Goal: Book appointment/travel/reservation

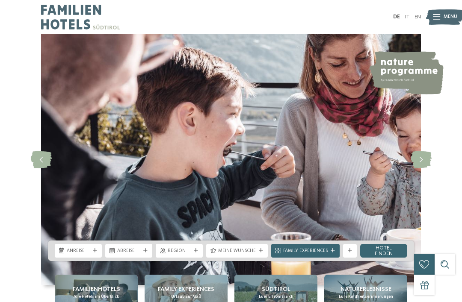
click at [78, 254] on div "Anreise" at bounding box center [78, 250] width 27 height 7
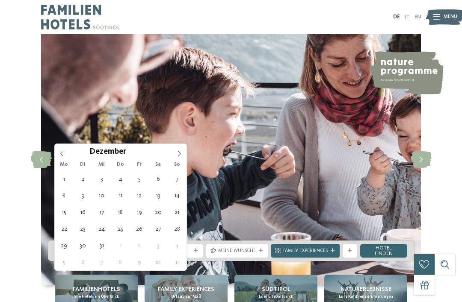
click at [181, 153] on icon at bounding box center [179, 154] width 6 height 6
type input "****"
click at [186, 156] on span at bounding box center [179, 151] width 15 height 15
click at [183, 154] on span at bounding box center [179, 151] width 15 height 15
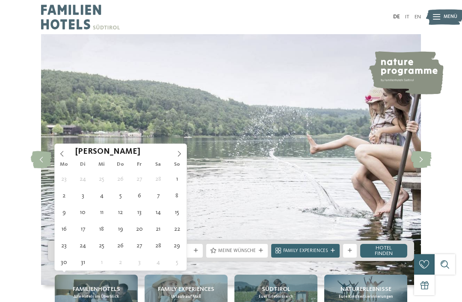
type div "28.03.2026"
type input "****"
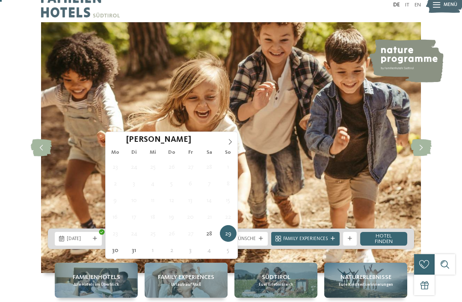
scroll to position [12, 0]
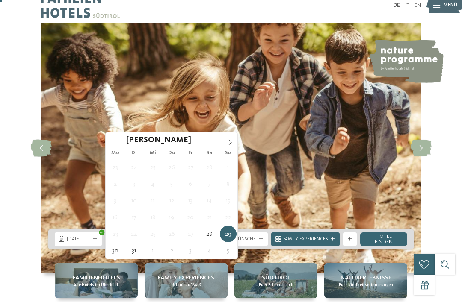
click at [230, 138] on span at bounding box center [230, 140] width 15 height 15
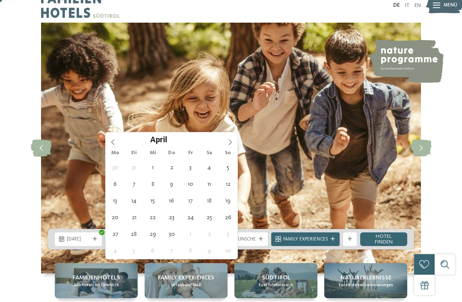
click at [115, 142] on div "April ****" at bounding box center [172, 140] width 132 height 15
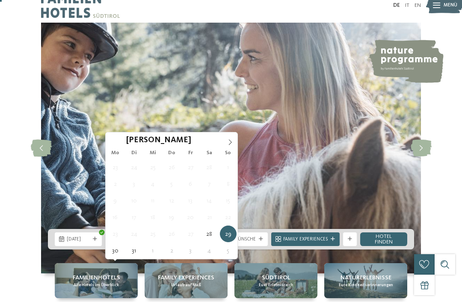
click at [231, 144] on icon at bounding box center [230, 142] width 6 height 6
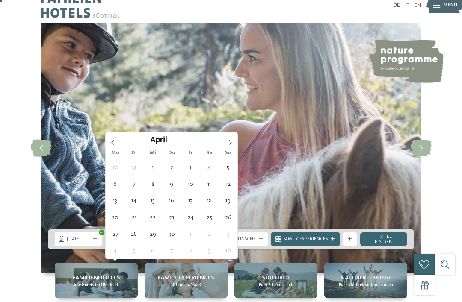
click at [108, 143] on div "April ****" at bounding box center [172, 140] width 132 height 15
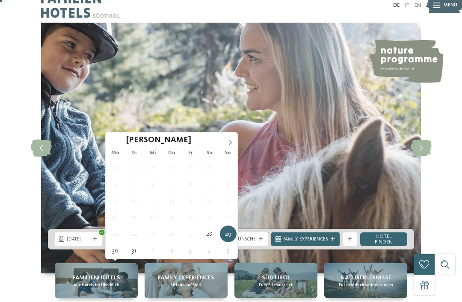
click at [231, 145] on icon at bounding box center [230, 142] width 6 height 6
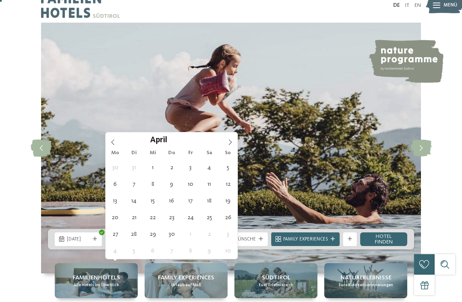
type div "05.04.2026"
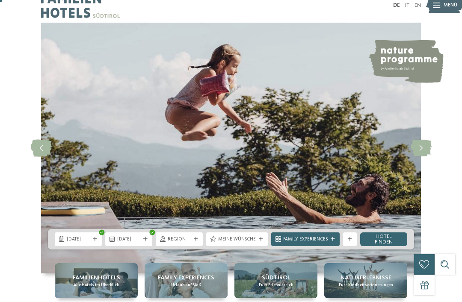
click at [203, 246] on div "Region" at bounding box center [179, 240] width 47 height 14
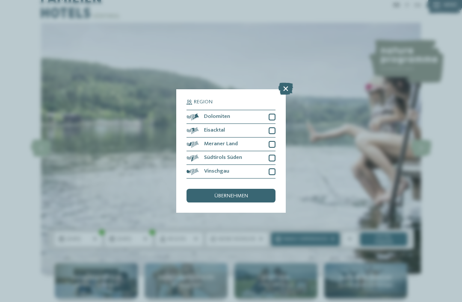
click at [271, 141] on div at bounding box center [271, 144] width 7 height 7
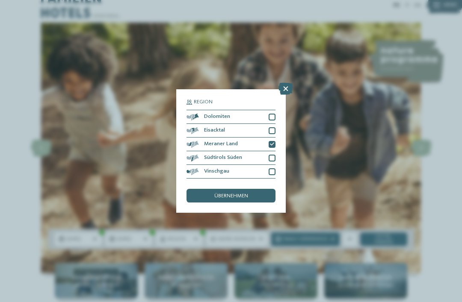
click at [282, 127] on div "Region Dolomiten Eisacktal" at bounding box center [230, 151] width 109 height 124
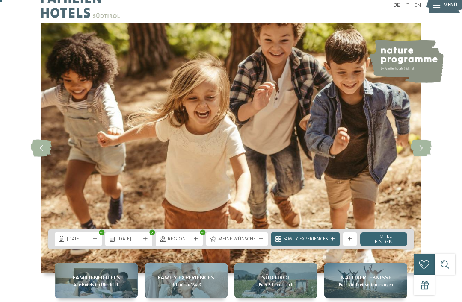
click at [199, 242] on div at bounding box center [195, 239] width 7 height 4
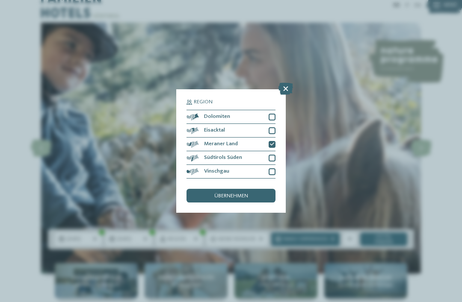
click at [272, 155] on div at bounding box center [271, 158] width 7 height 7
click at [256, 189] on div "übernehmen" at bounding box center [230, 196] width 89 height 14
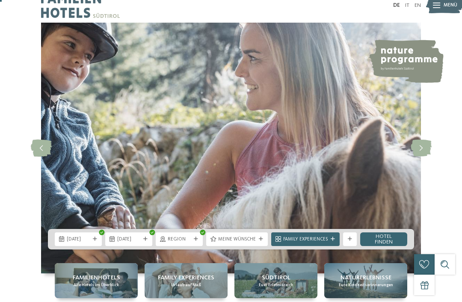
click at [261, 242] on icon at bounding box center [261, 239] width 4 height 4
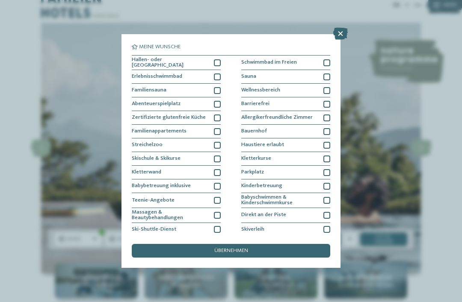
click at [273, 244] on div "übernehmen" at bounding box center [231, 251] width 198 height 14
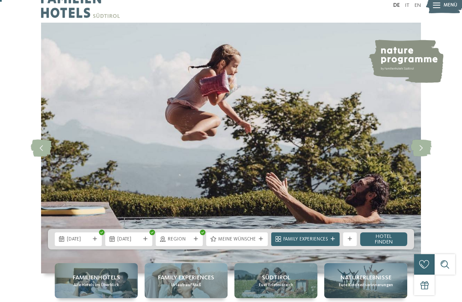
click at [383, 246] on link "Hotel finden" at bounding box center [383, 240] width 47 height 14
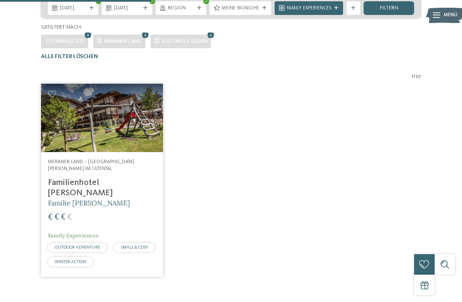
scroll to position [139, 0]
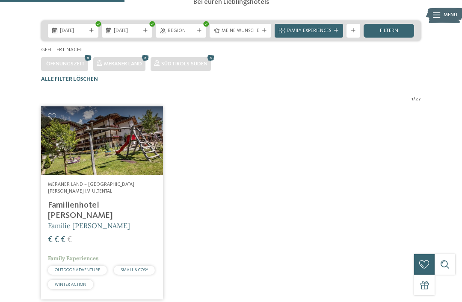
click at [69, 205] on div "Meraner Land – St. Walburg im Ultental Familienhotel Viktoria Familie Paris Sta…" at bounding box center [102, 237] width 122 height 124
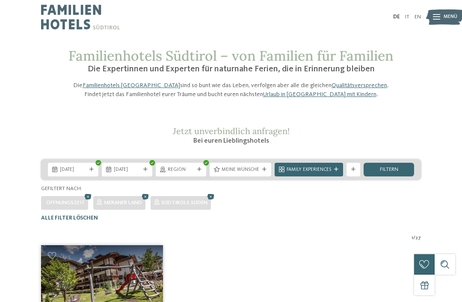
click at [203, 172] on div at bounding box center [199, 170] width 7 height 4
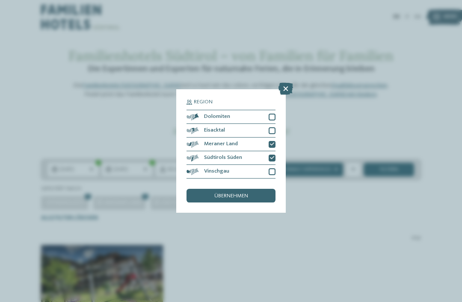
click at [274, 168] on div at bounding box center [271, 171] width 7 height 7
click at [259, 189] on div "übernehmen" at bounding box center [230, 196] width 89 height 14
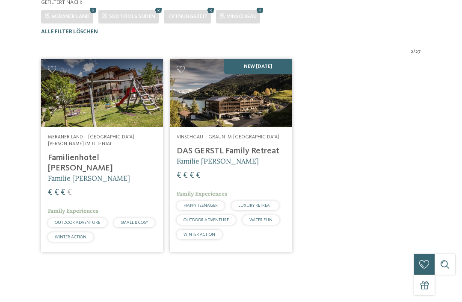
scroll to position [209, 0]
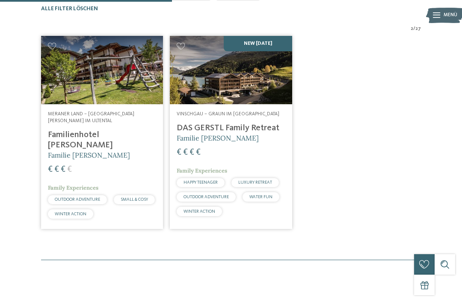
click at [244, 125] on div "Vinschgau – Graun im Vinschgau am Reschensee DAS GERSTL Family Retreat Familie …" at bounding box center [231, 165] width 122 height 122
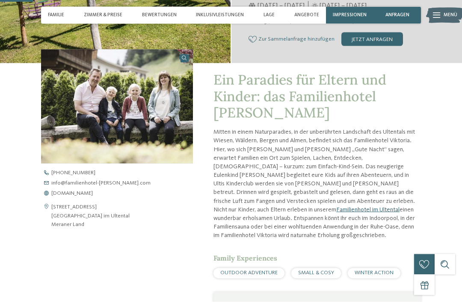
scroll to position [163, 0]
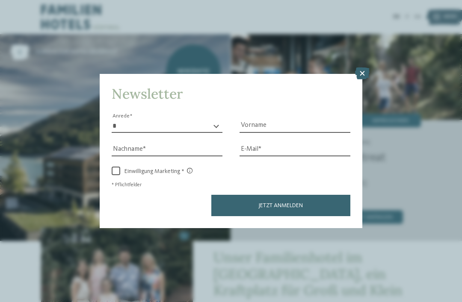
click at [363, 68] on icon at bounding box center [362, 74] width 15 height 12
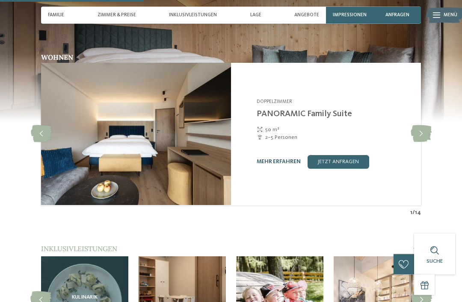
scroll to position [718, 0]
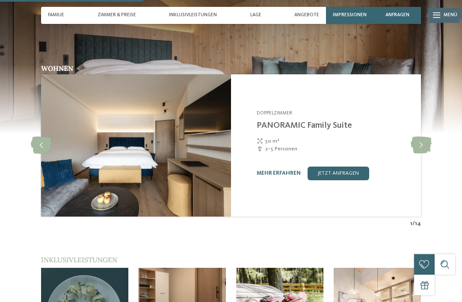
click at [425, 137] on icon at bounding box center [420, 145] width 21 height 17
click at [424, 137] on icon at bounding box center [420, 145] width 21 height 17
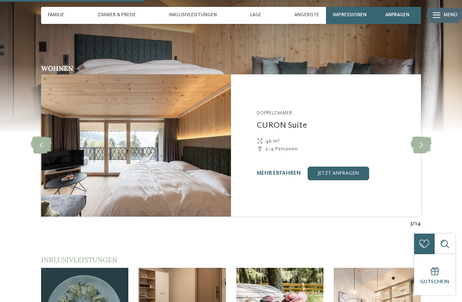
click at [422, 137] on icon at bounding box center [420, 145] width 21 height 17
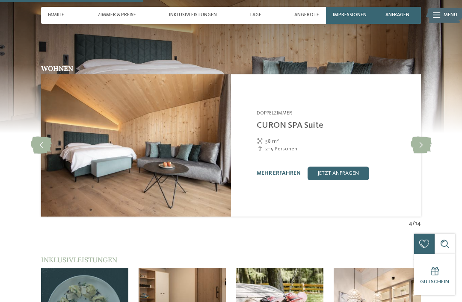
click at [431, 137] on icon at bounding box center [420, 145] width 21 height 17
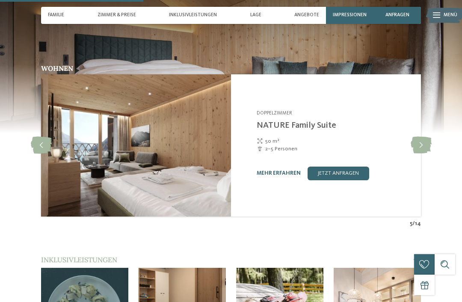
click at [429, 137] on icon at bounding box center [420, 145] width 21 height 17
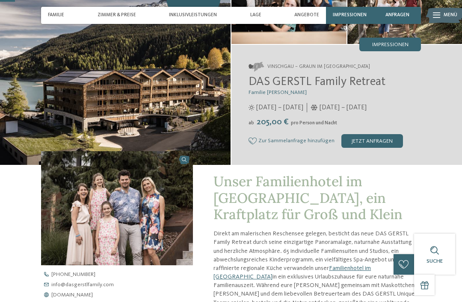
scroll to position [75, 0]
